Goal: Go to known website: Access a specific website the user already knows

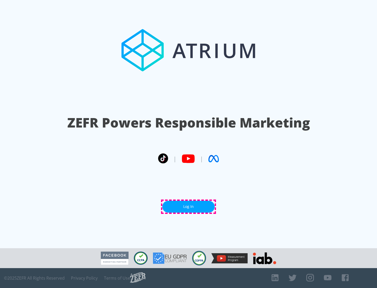
click at [188, 206] on link "Log In" at bounding box center [188, 207] width 52 height 12
